Goal: Information Seeking & Learning: Compare options

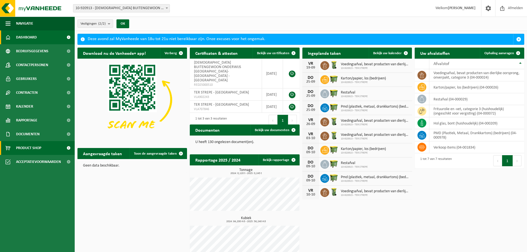
click at [32, 147] on span "Product Shop" at bounding box center [28, 148] width 25 height 14
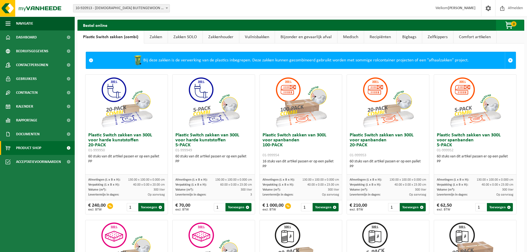
click at [512, 20] on button "0" at bounding box center [510, 25] width 28 height 11
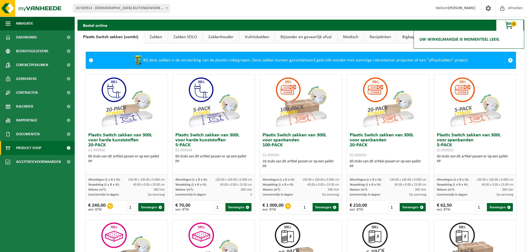
click at [152, 36] on link "Zakken" at bounding box center [155, 37] width 23 height 13
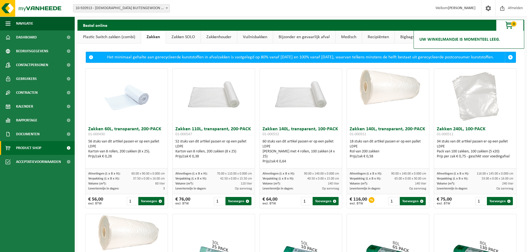
click at [452, 133] on h3 "Zakken 240L, 100-PACK 01-000511" at bounding box center [474, 132] width 77 height 11
click at [365, 134] on h3 "Zakken 140L, transparant, 200-PACK 01-000551" at bounding box center [387, 132] width 77 height 11
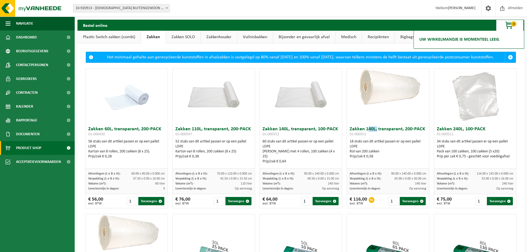
click at [365, 134] on h3 "Zakken 140L, transparant, 200-PACK 01-000551" at bounding box center [387, 132] width 77 height 11
drag, startPoint x: 302, startPoint y: 177, endPoint x: 327, endPoint y: 179, distance: 24.7
click at [327, 175] on span "90.00 x 140.00 x 0.000 cm" at bounding box center [321, 173] width 35 height 3
drag, startPoint x: 387, startPoint y: 177, endPoint x: 420, endPoint y: 178, distance: 33.2
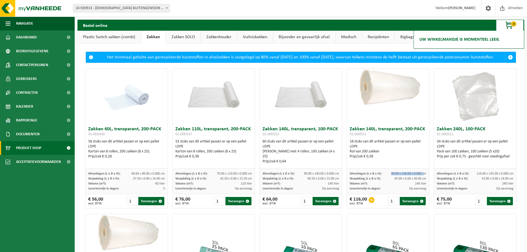
click at [420, 176] on div "Afmetingen (L x B x H): 90.00 x 140.00 x 0.000 cm" at bounding box center [387, 173] width 77 height 5
drag, startPoint x: 472, startPoint y: 178, endPoint x: 475, endPoint y: 178, distance: 3.0
click at [476, 175] on span "116.00 x 145.00 x 0.000 cm" at bounding box center [494, 173] width 37 height 3
click at [500, 138] on h3 "Zakken 240L, 100-PACK 01-000511" at bounding box center [474, 132] width 77 height 11
drag, startPoint x: 472, startPoint y: 176, endPoint x: 505, endPoint y: 178, distance: 33.2
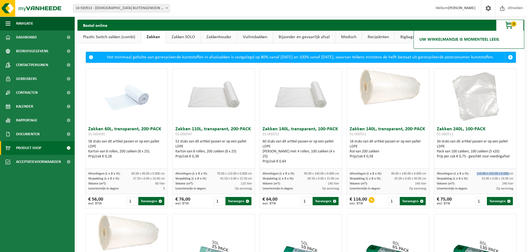
click at [505, 175] on span "116.00 x 145.00 x 0.000 cm" at bounding box center [494, 173] width 37 height 3
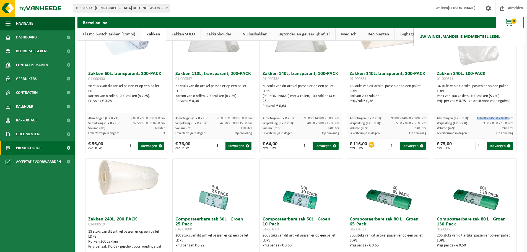
scroll to position [83, 0]
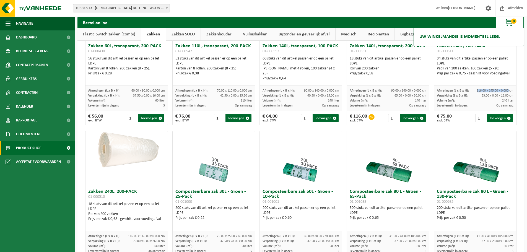
drag, startPoint x: 89, startPoint y: 195, endPoint x: 163, endPoint y: 222, distance: 78.8
click at [163, 222] on div "Zakken 240L, 200-PACK 01-000510 18 stuks van dit artikel passen er op een palle…" at bounding box center [126, 208] width 82 height 45
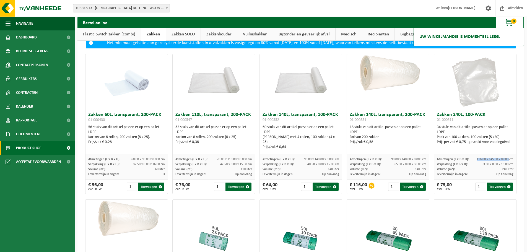
scroll to position [28, 0]
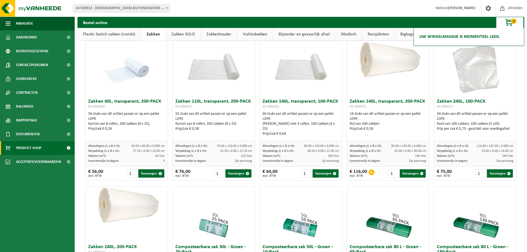
click at [357, 109] on span "01-000551" at bounding box center [357, 106] width 17 height 4
click at [469, 131] on div "Prijs per zak € 0,75 - geschikt voor voedingafval" at bounding box center [474, 128] width 77 height 5
click at [451, 126] on div "Pack van 100 zakken, 100 zakken (5 x20)" at bounding box center [474, 123] width 77 height 5
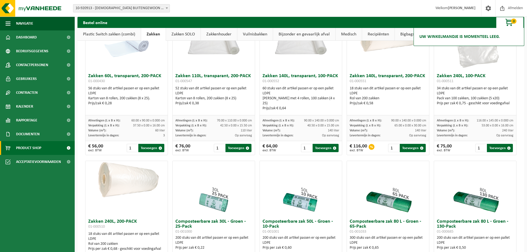
scroll to position [0, 0]
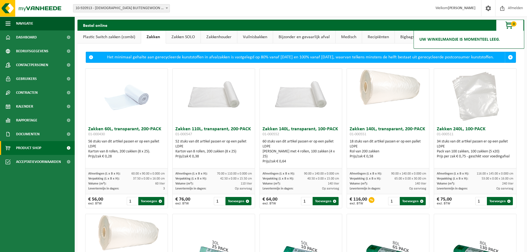
click at [479, 175] on span "116.00 x 145.00 x 0.000 cm" at bounding box center [494, 173] width 37 height 3
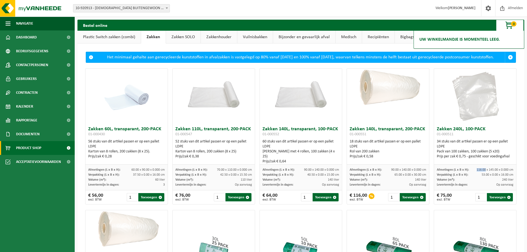
click at [152, 35] on link "Zakken" at bounding box center [153, 37] width 25 height 13
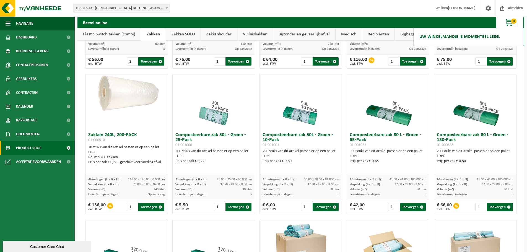
scroll to position [166, 0]
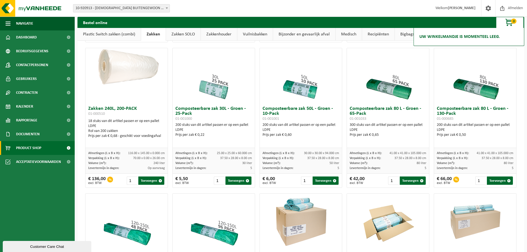
click at [125, 138] on div "Prijs per zak € 0,68 - geschikt voor voedingafval" at bounding box center [126, 136] width 77 height 5
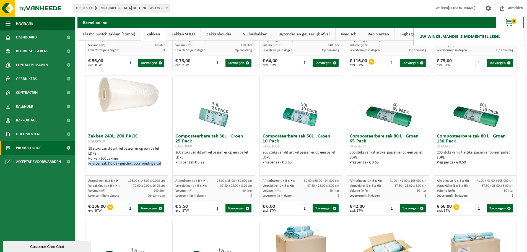
scroll to position [55, 0]
